Goal: Navigation & Orientation: Find specific page/section

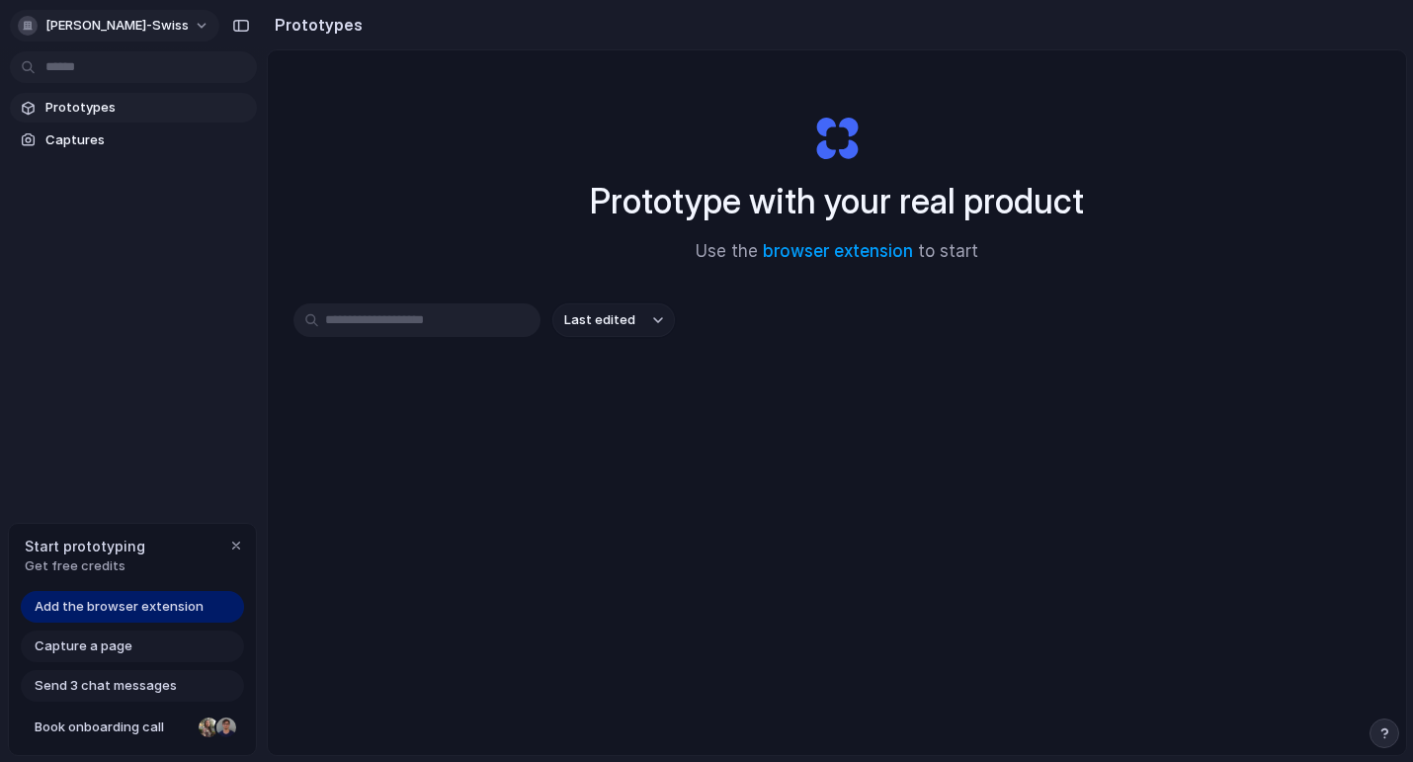
click at [136, 28] on button "[PERSON_NAME]-swiss" at bounding box center [114, 26] width 209 height 32
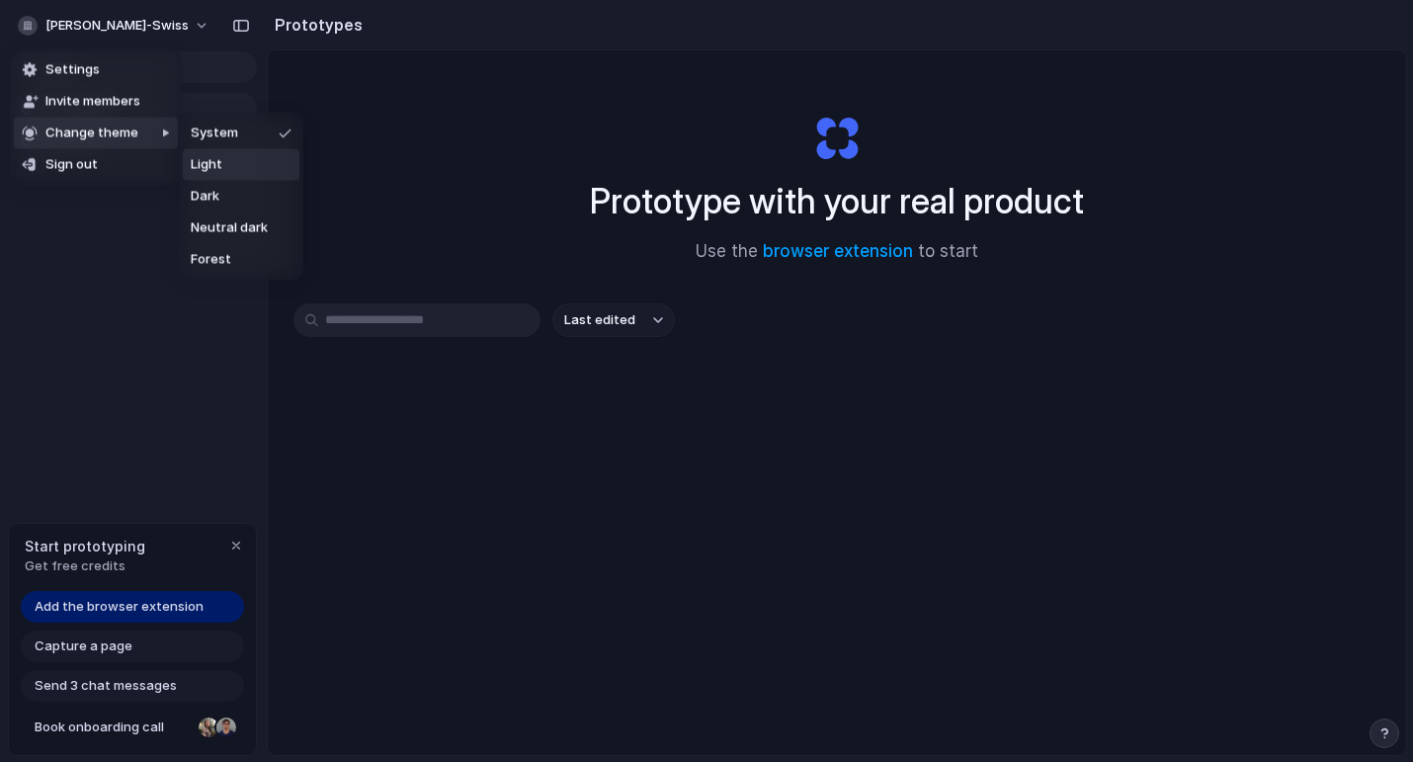
click at [226, 170] on li "Light" at bounding box center [241, 165] width 117 height 32
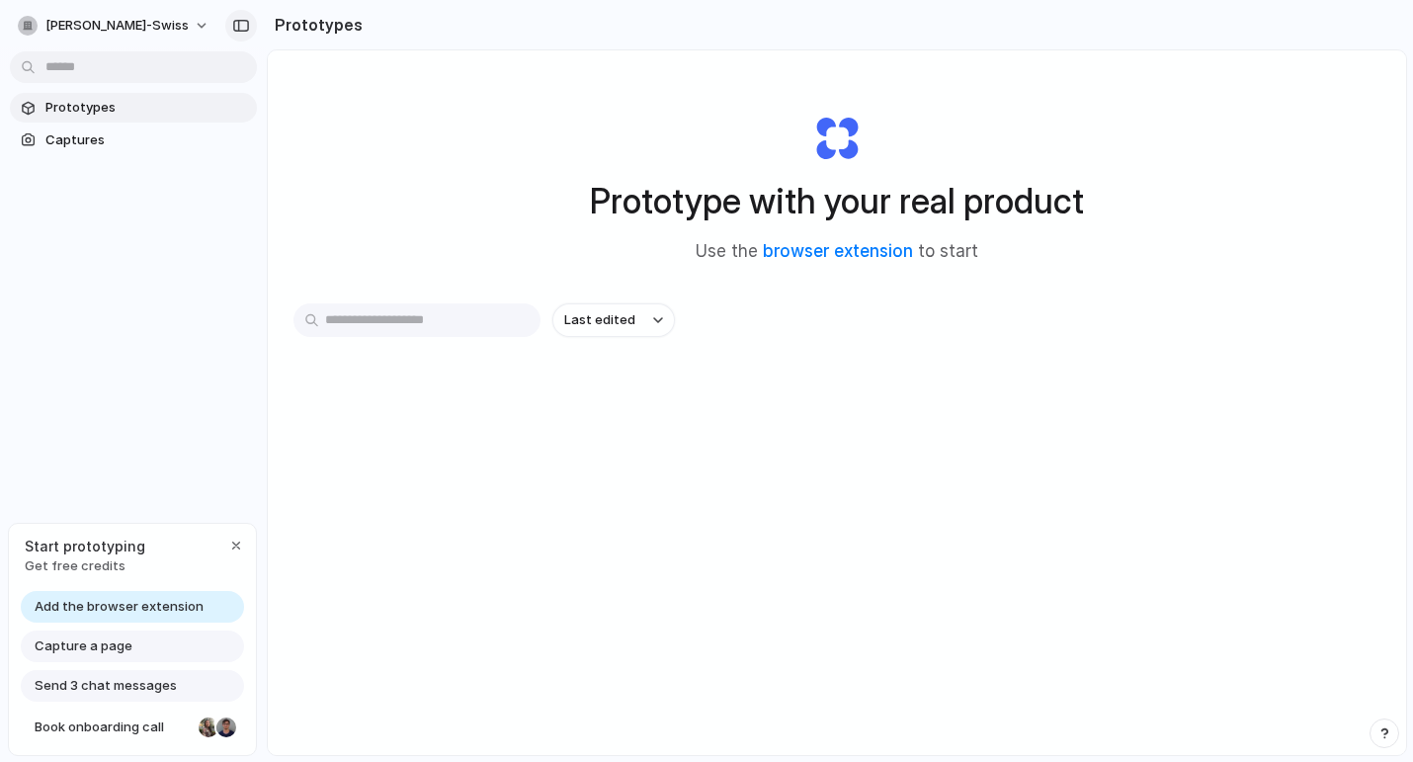
click at [234, 26] on div "button" at bounding box center [241, 26] width 18 height 14
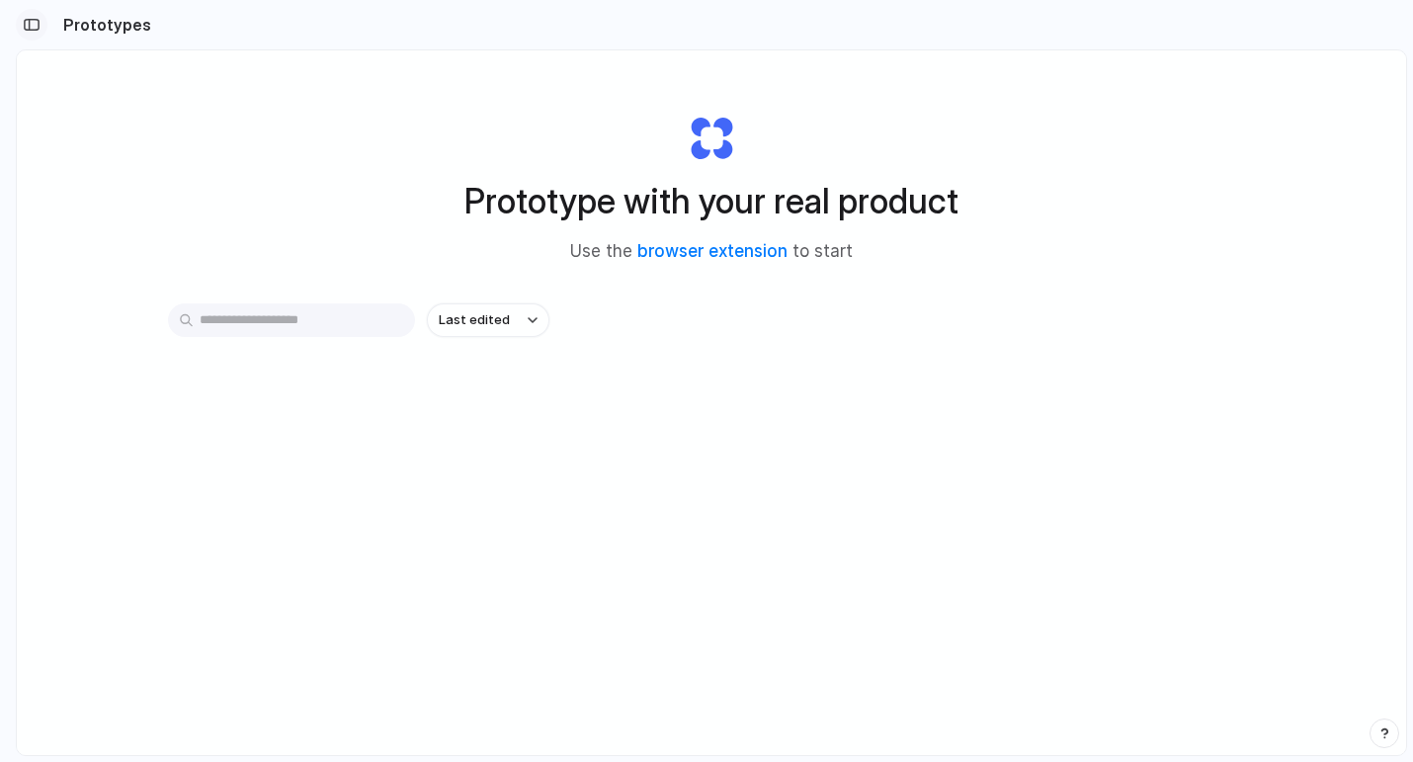
click at [41, 27] on button "button" at bounding box center [32, 25] width 32 height 32
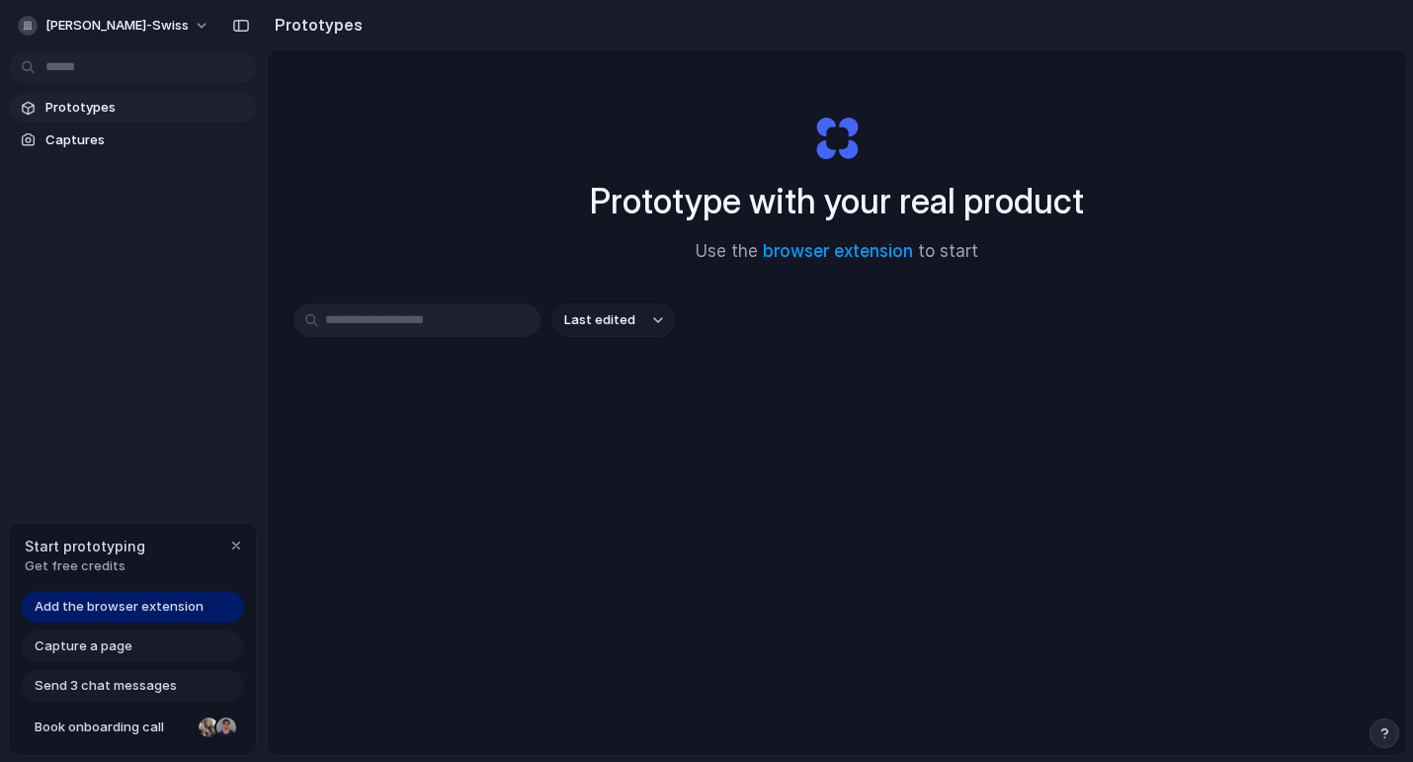
click at [124, 655] on span "Capture a page" at bounding box center [84, 646] width 98 height 20
click at [84, 568] on span "Get free credits" at bounding box center [85, 566] width 121 height 20
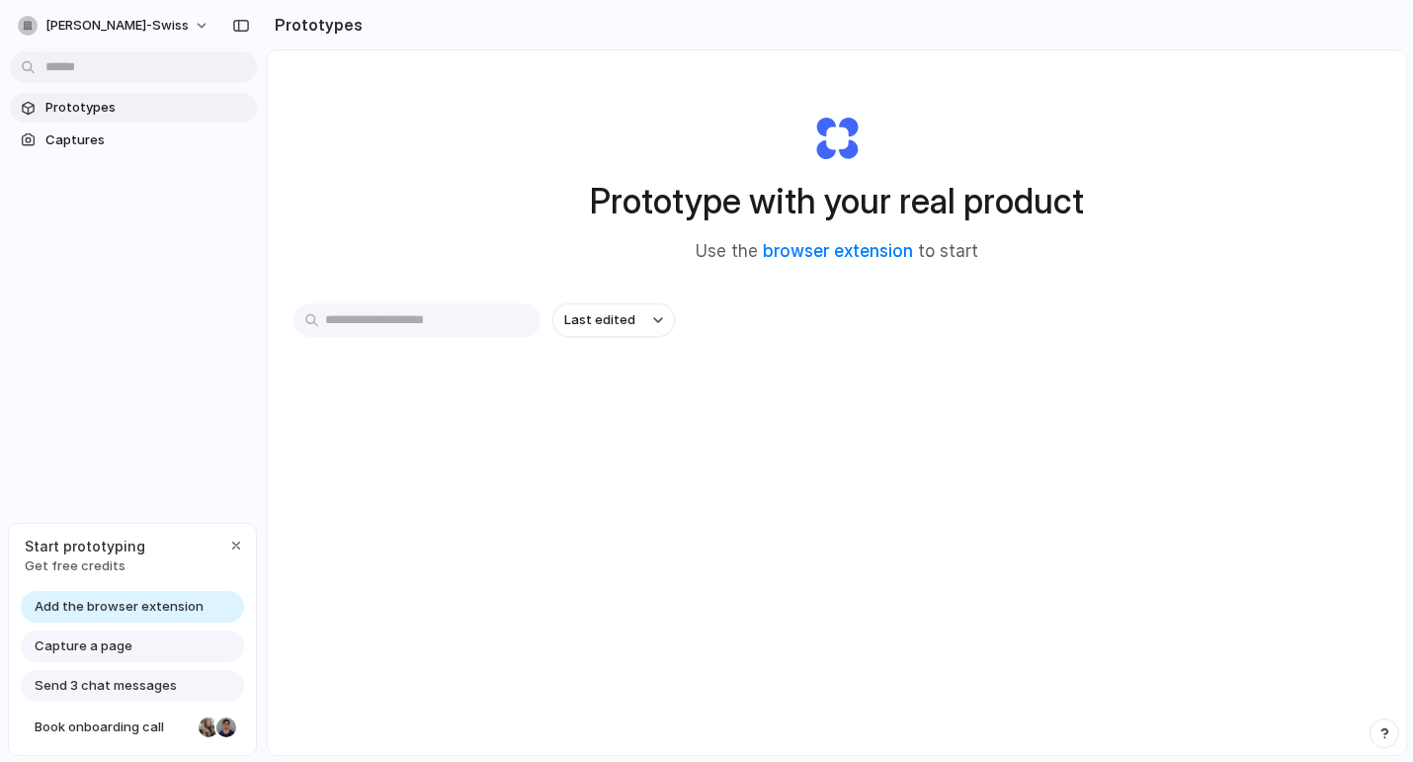
click at [166, 649] on div "Capture a page" at bounding box center [132, 646] width 223 height 32
